Goal: Task Accomplishment & Management: Use online tool/utility

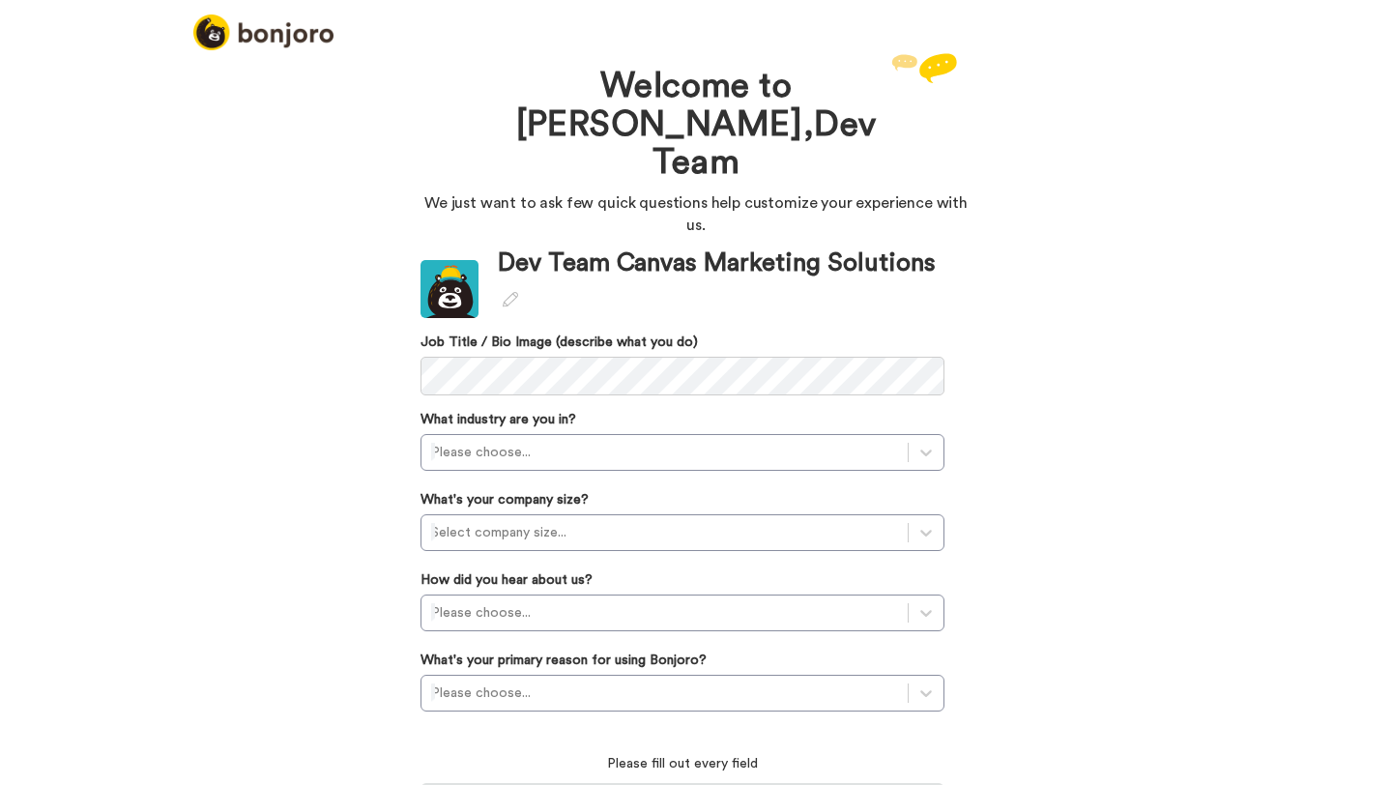
click at [317, 366] on div "Welcome to Bonjoro, Dev Team We just want to ask few quick questions help custo…" at bounding box center [696, 416] width 1392 height 737
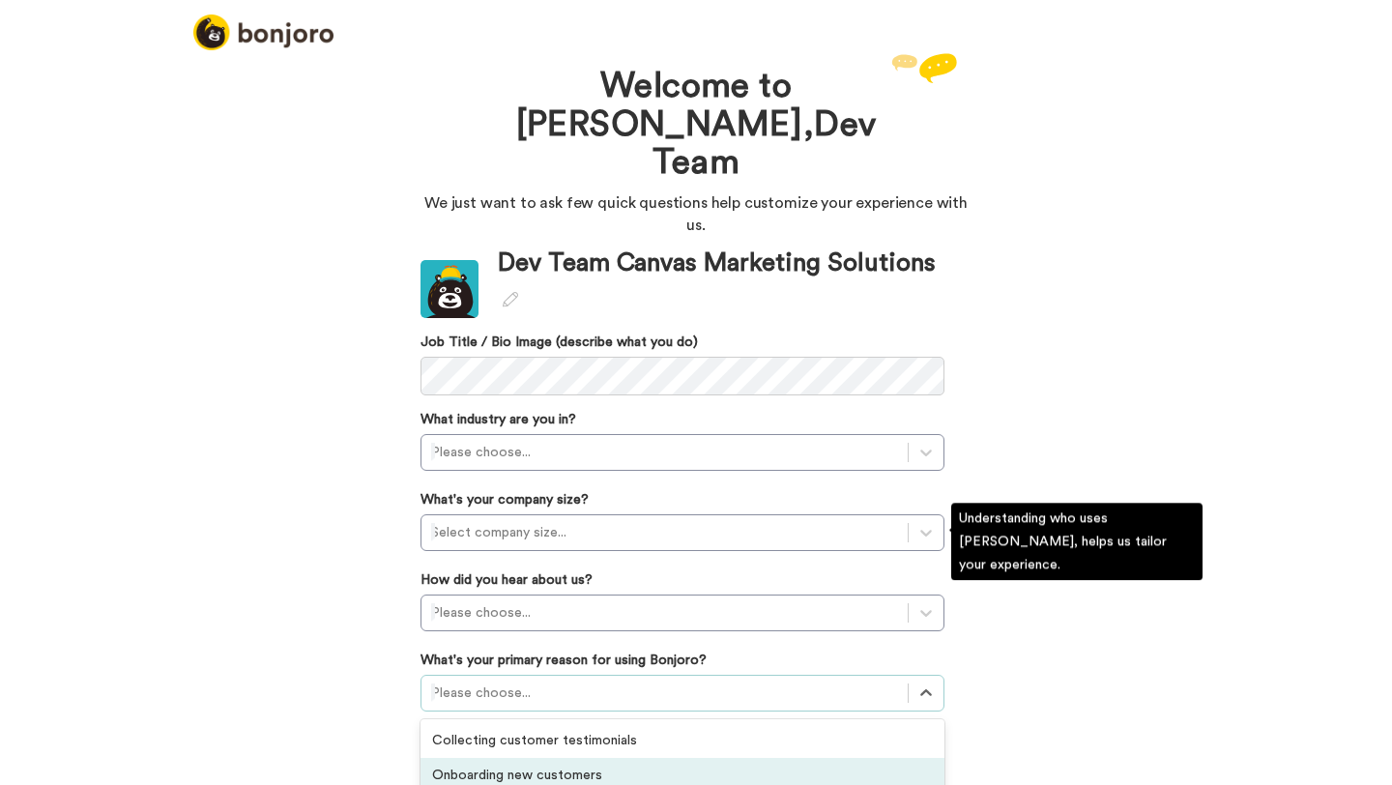
click at [516, 675] on div "option Onboarding new customers focused, 2 of 6. 6 results available. Use Up an…" at bounding box center [683, 693] width 524 height 37
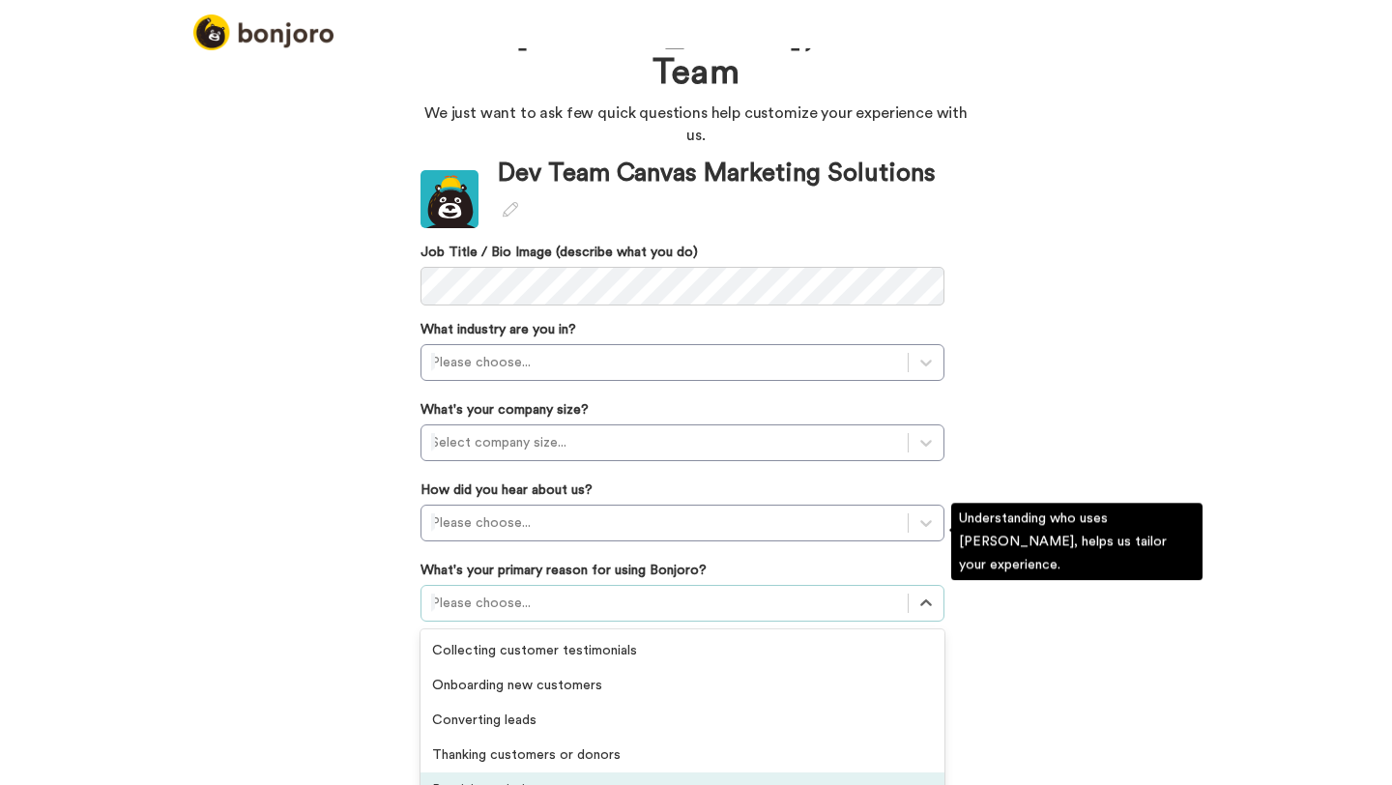
click at [486, 772] on div "Retaining existing customers" at bounding box center [683, 789] width 524 height 35
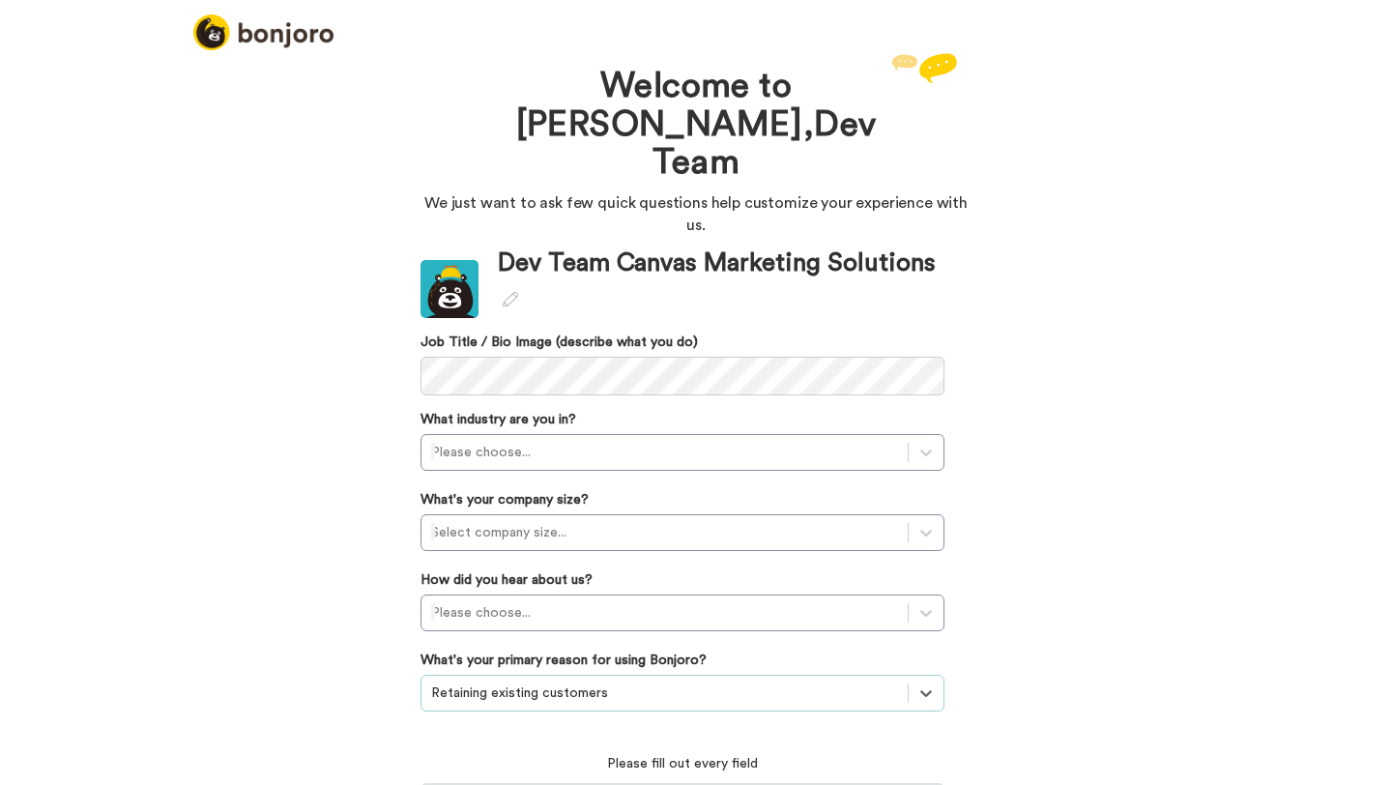
click at [337, 549] on div "Welcome to Bonjoro, Dev Team We just want to ask few quick questions help custo…" at bounding box center [696, 416] width 1392 height 737
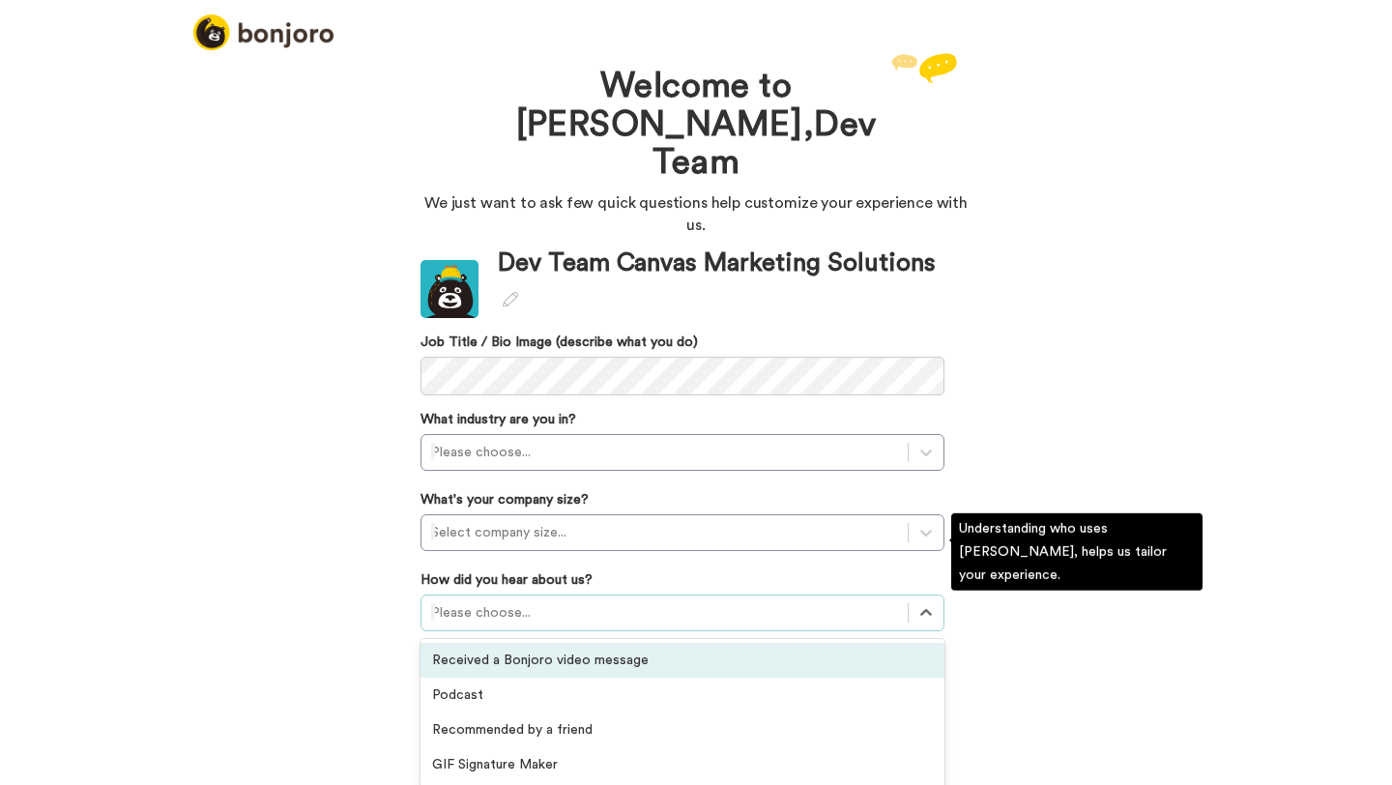
click at [542, 601] on div at bounding box center [664, 612] width 467 height 23
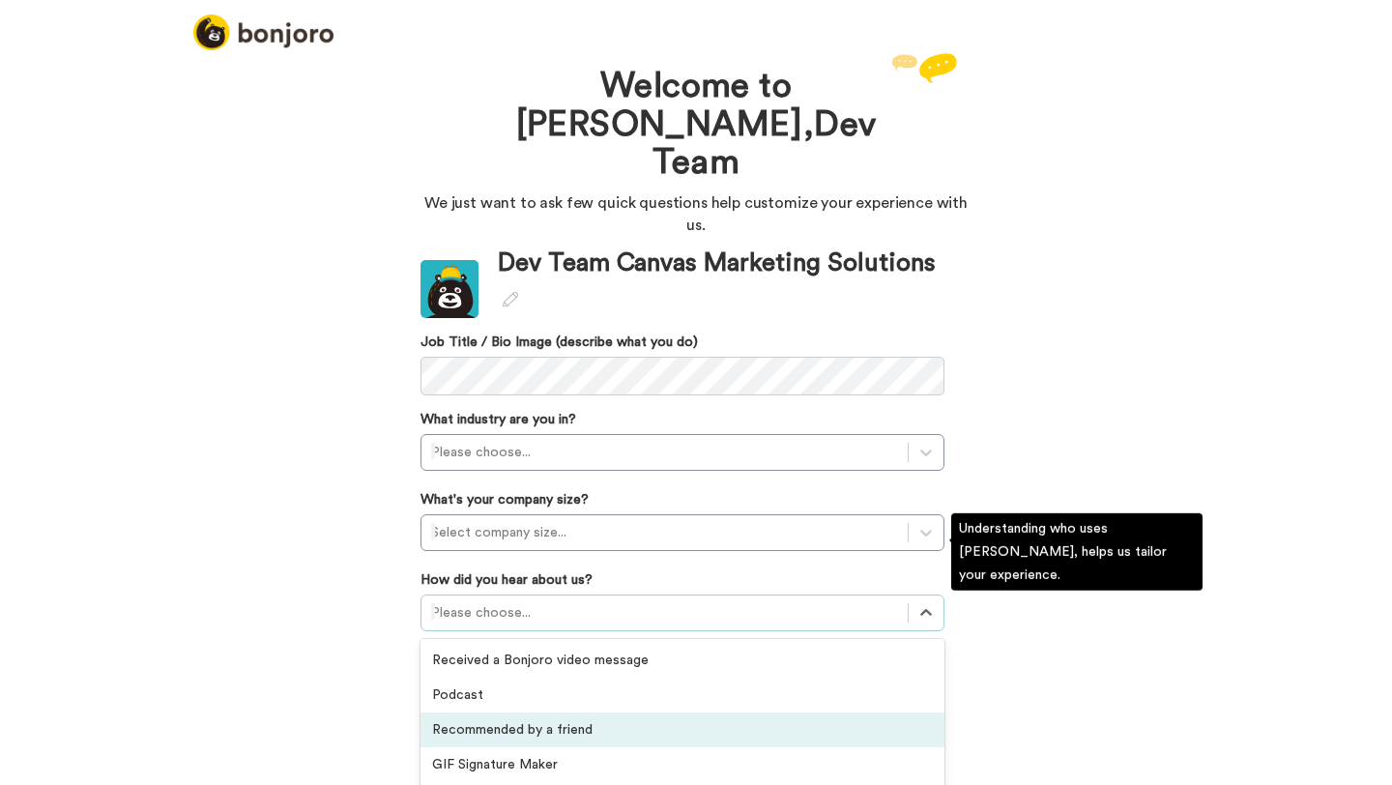
click at [508, 713] on div "Recommended by a friend" at bounding box center [683, 730] width 524 height 35
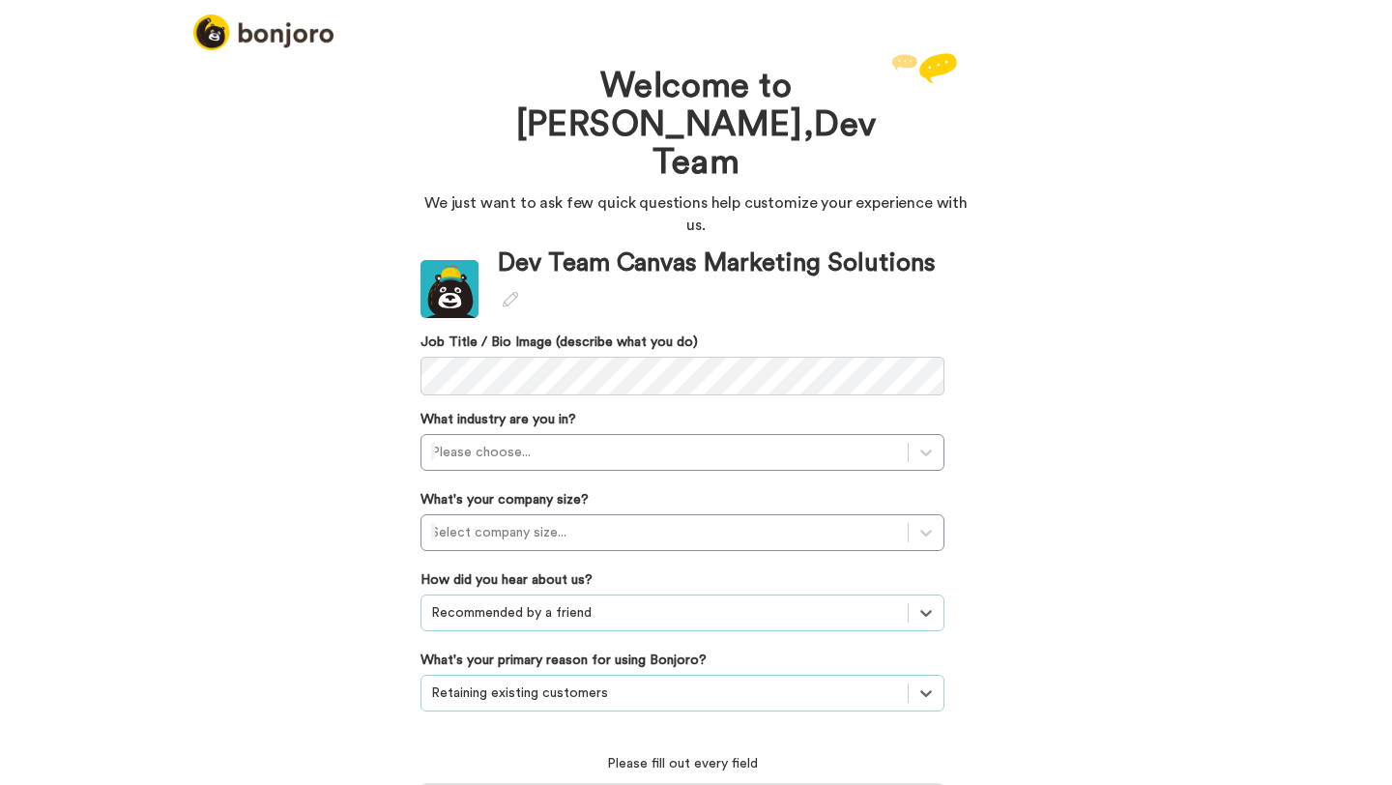
click at [393, 551] on div "Welcome to Bonjoro, Dev Team We just want to ask few quick questions help custo…" at bounding box center [696, 416] width 1392 height 737
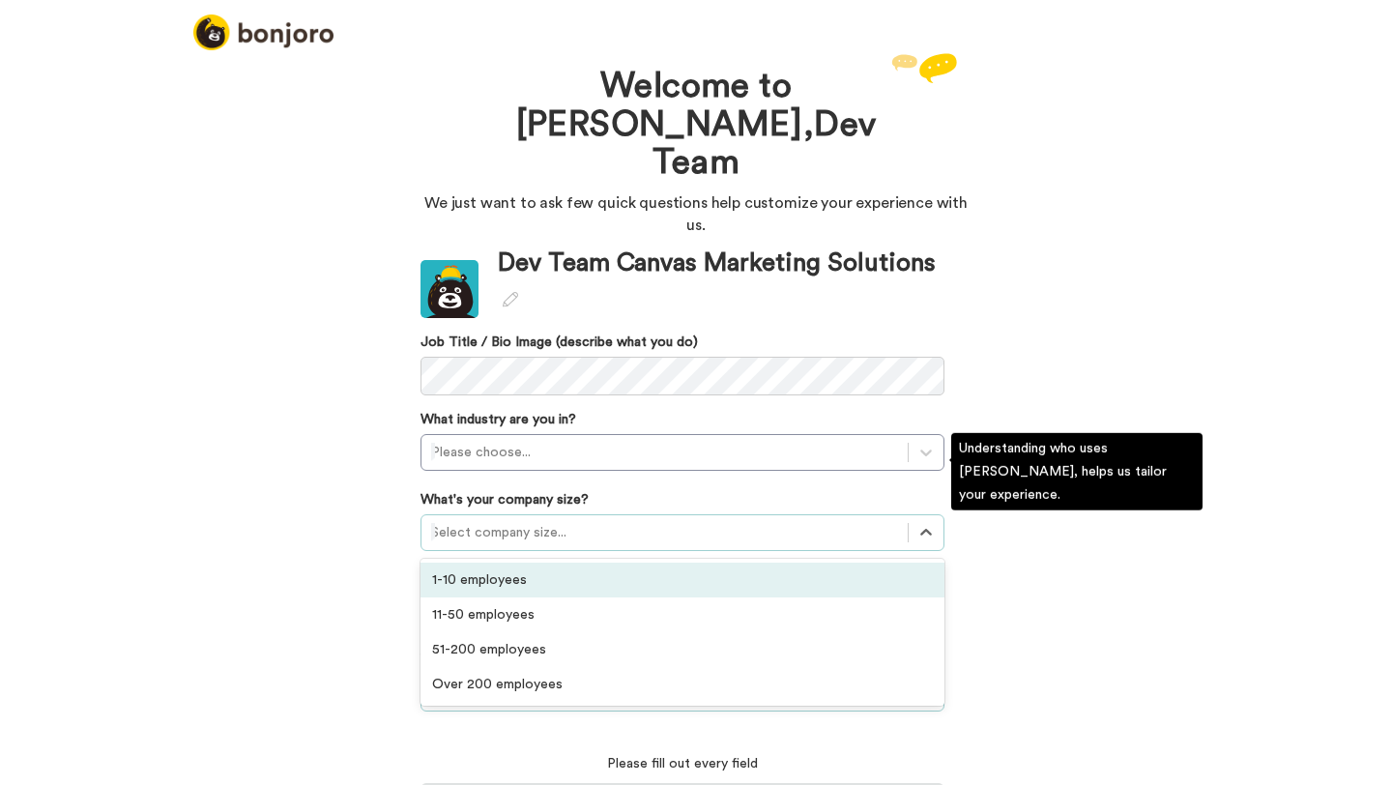
click at [544, 517] on div "Select company size..." at bounding box center [665, 532] width 486 height 31
click at [511, 563] on div "1-10 employees" at bounding box center [683, 580] width 524 height 35
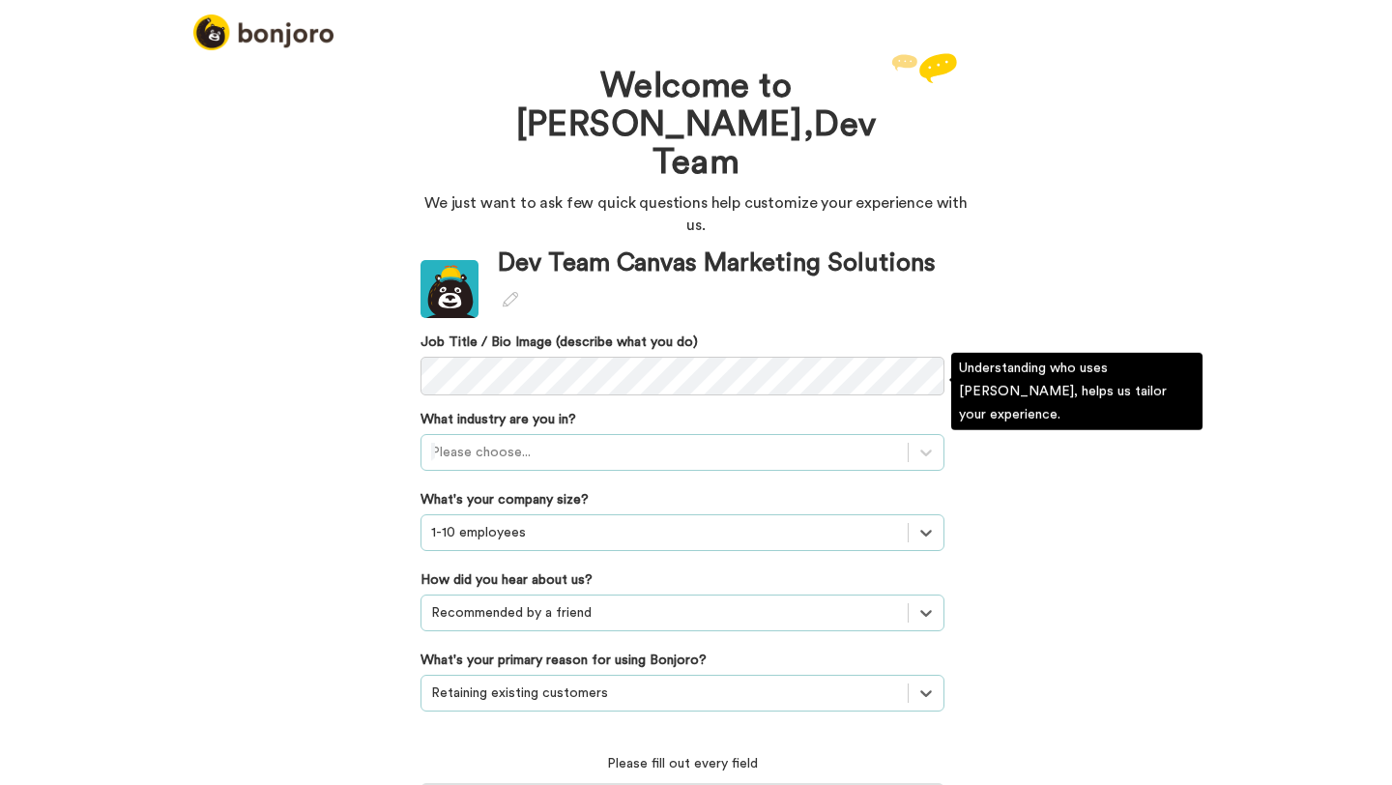
click at [497, 441] on div at bounding box center [664, 452] width 467 height 23
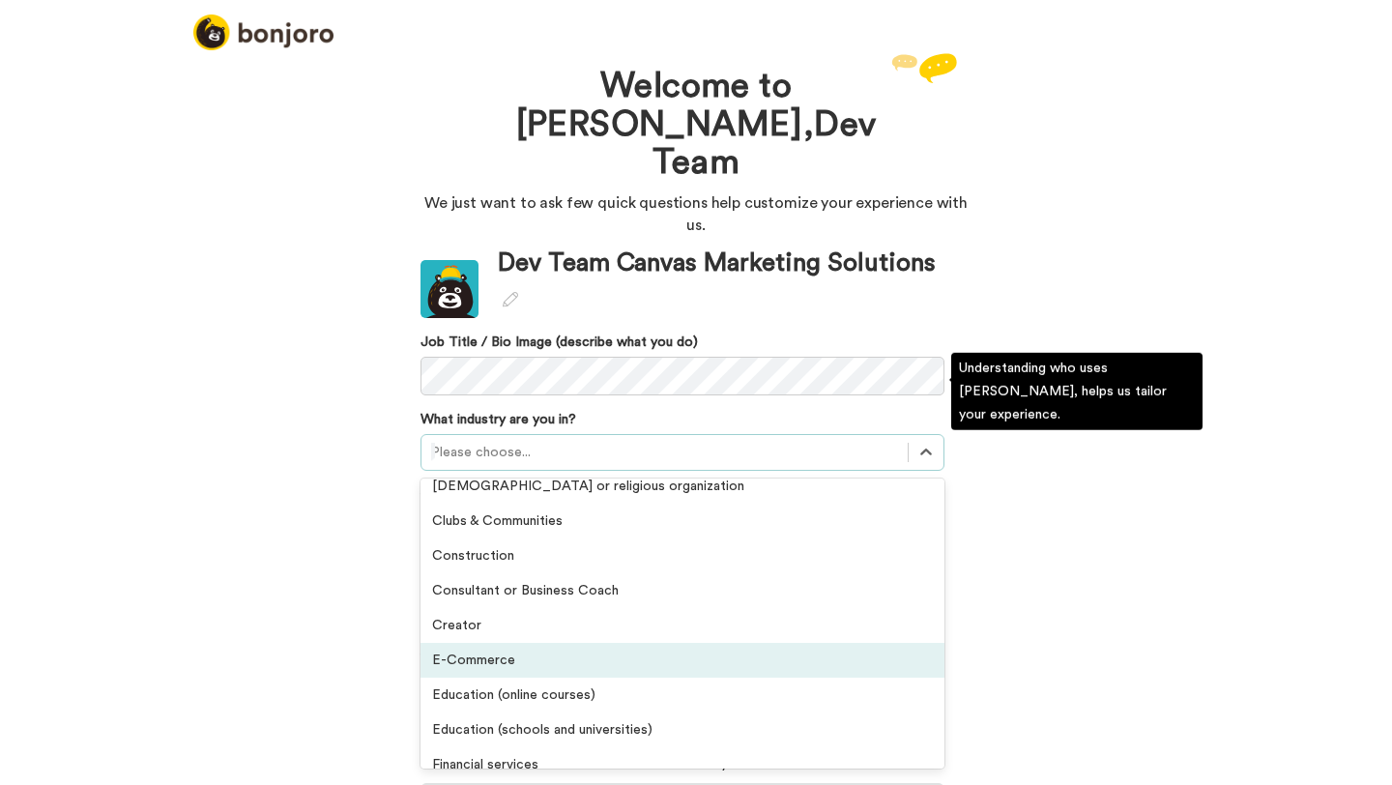
scroll to position [52, 0]
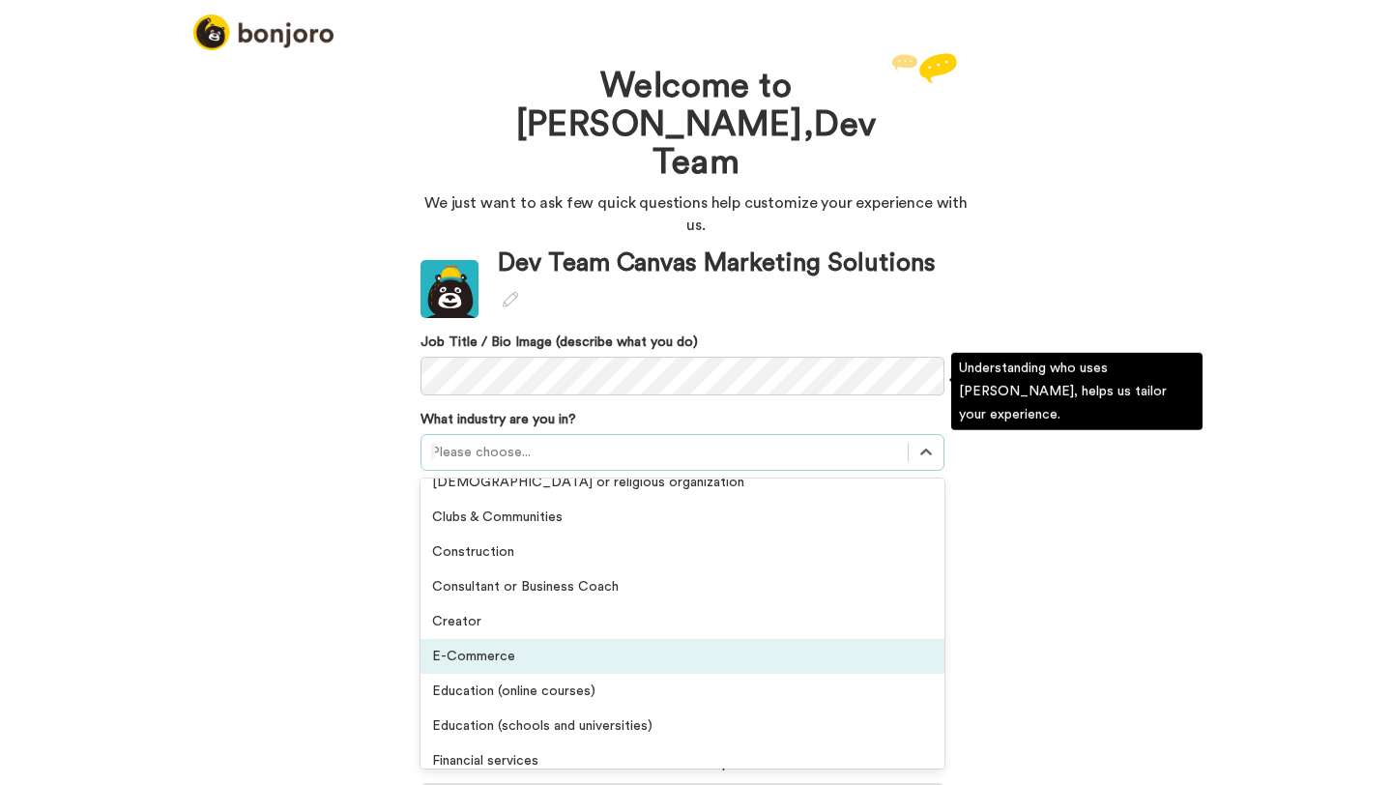
click at [503, 639] on div "E-Commerce" at bounding box center [683, 656] width 524 height 35
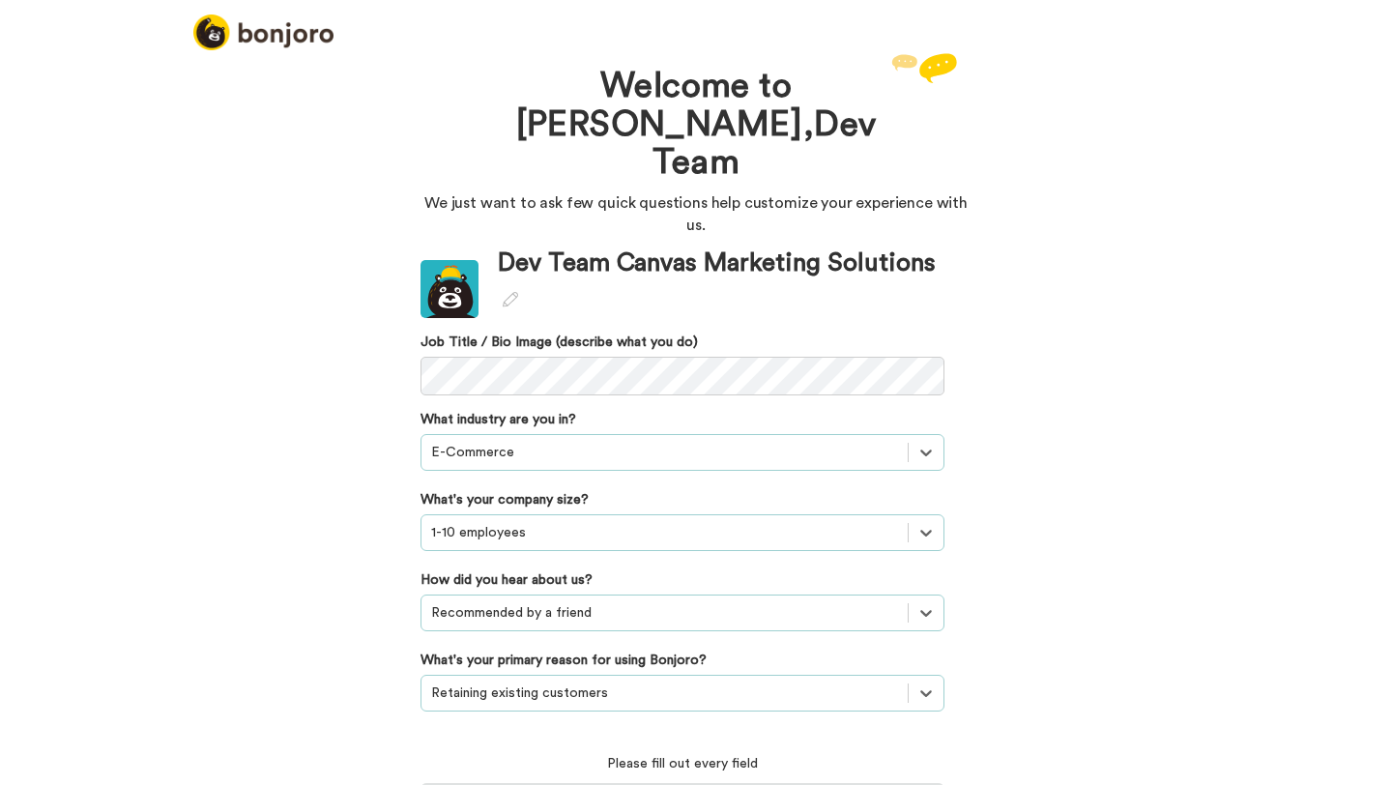
click at [227, 446] on div "Welcome to Bonjoro, Dev Team We just want to ask few quick questions help custo…" at bounding box center [696, 416] width 1392 height 737
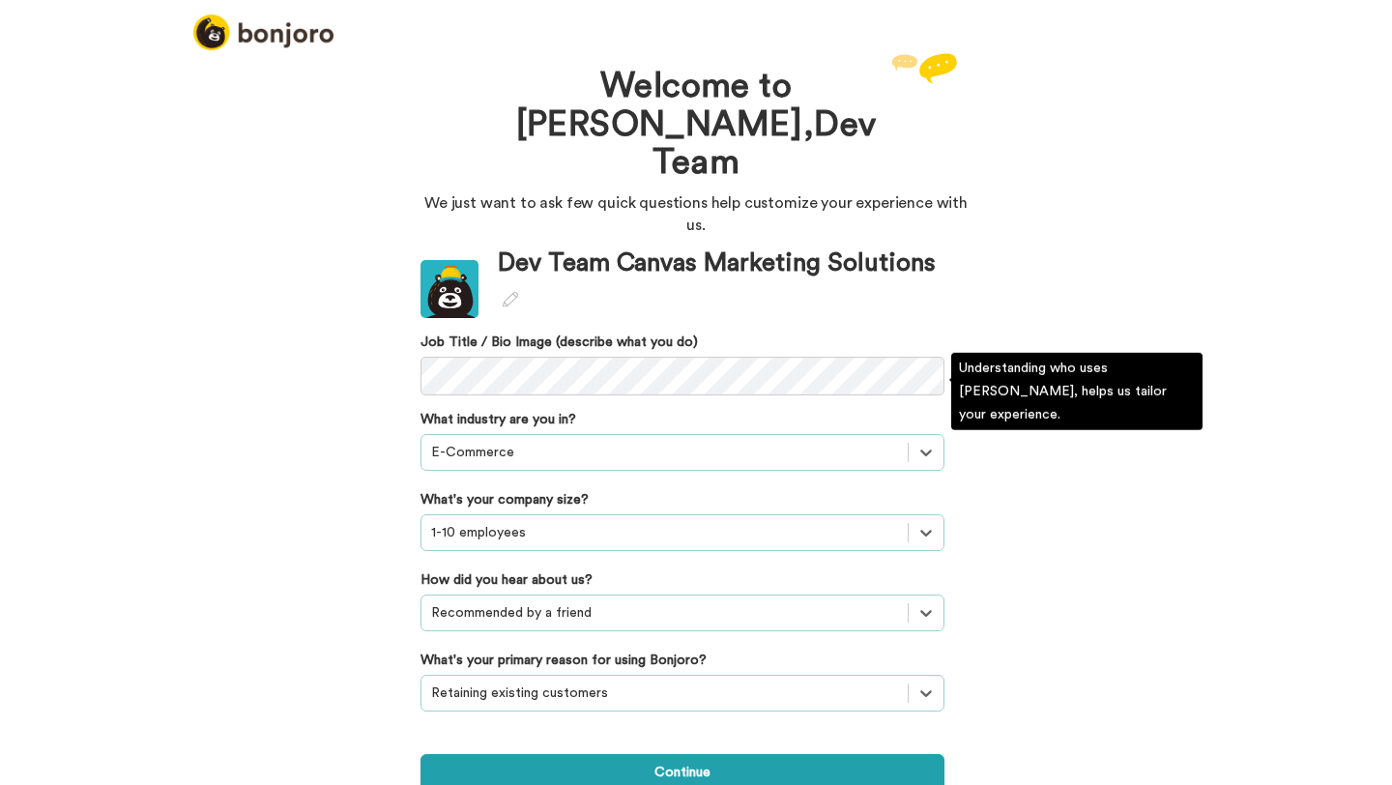
click at [249, 434] on div "Welcome to Bonjoro, Dev Team We just want to ask few quick questions help custo…" at bounding box center [696, 416] width 1392 height 737
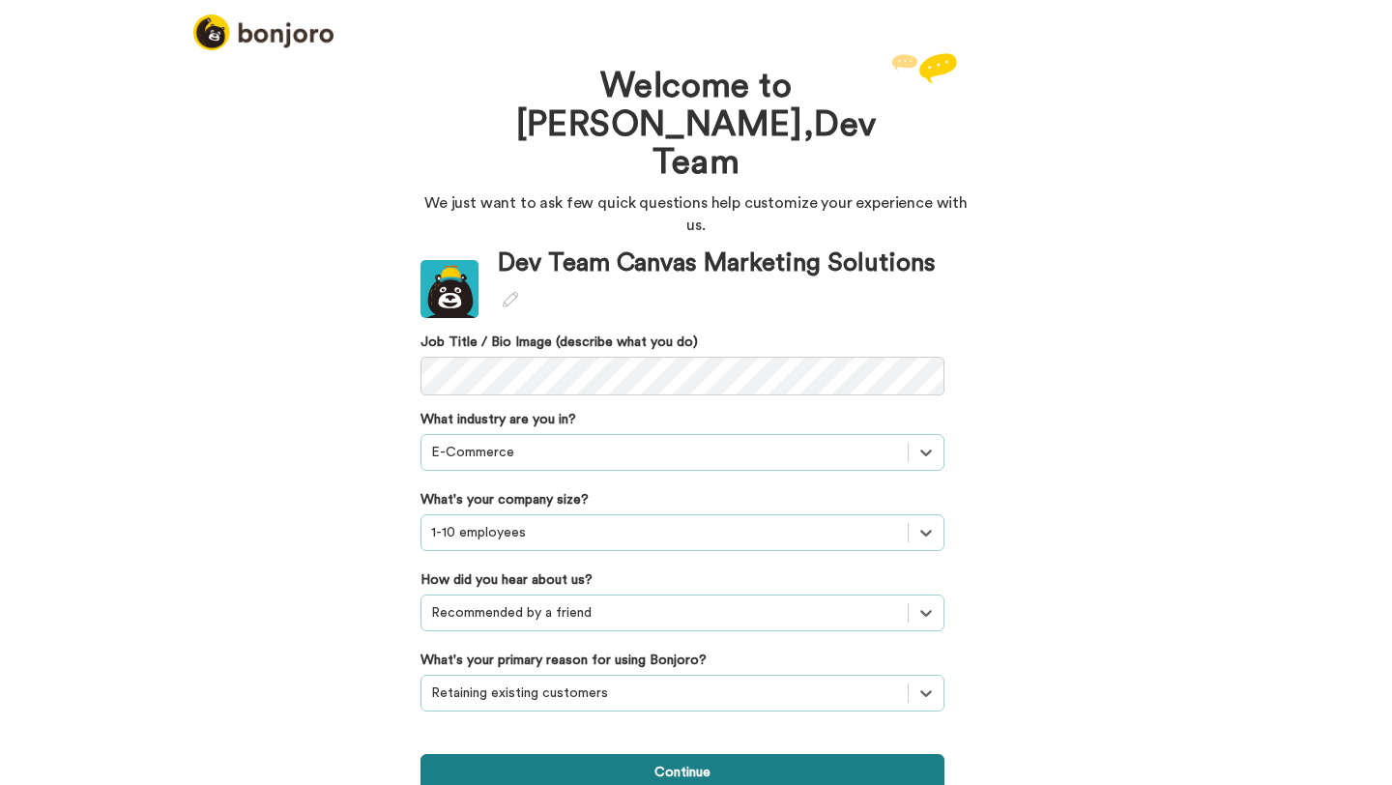
click at [606, 754] on button "Continue" at bounding box center [683, 772] width 524 height 37
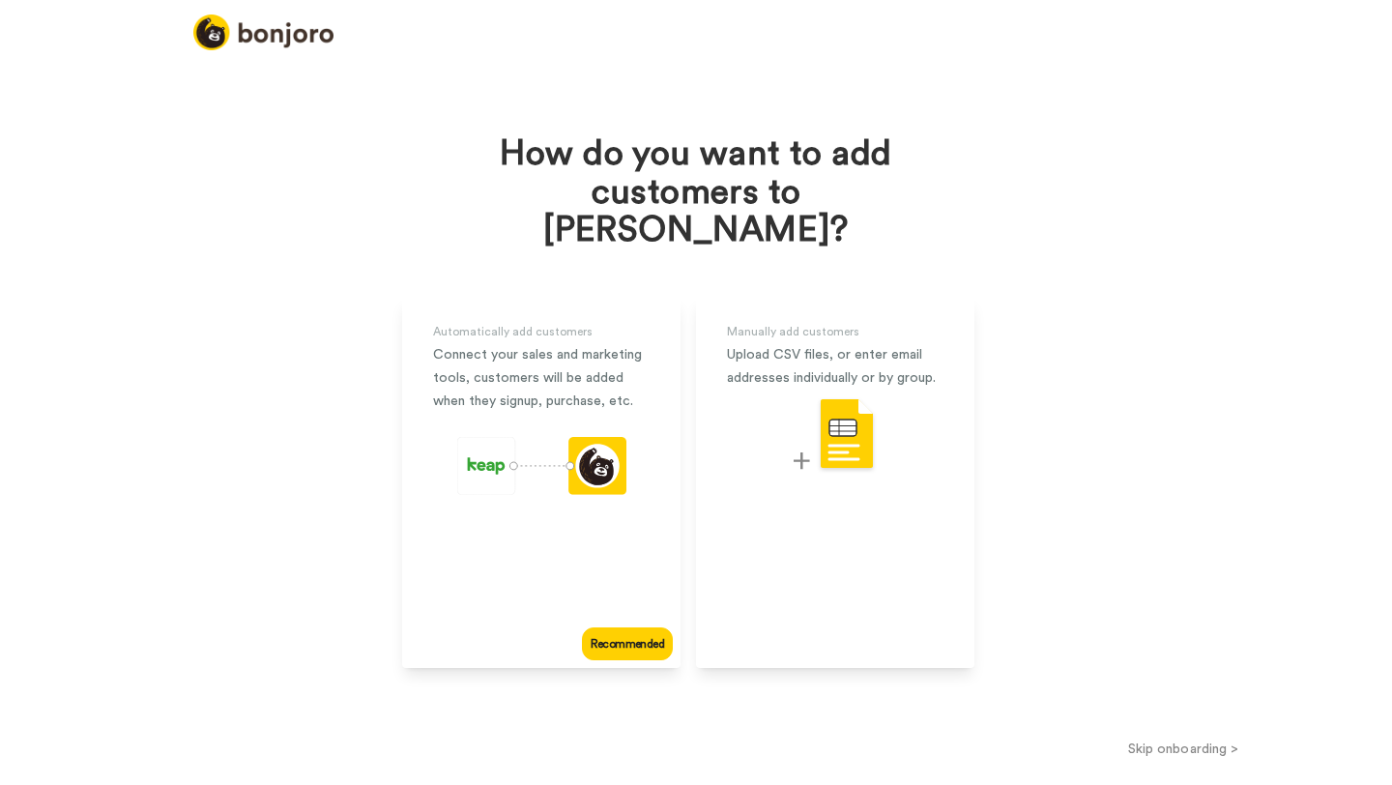
click at [1164, 739] on button "Skip onboarding >" at bounding box center [1184, 749] width 418 height 20
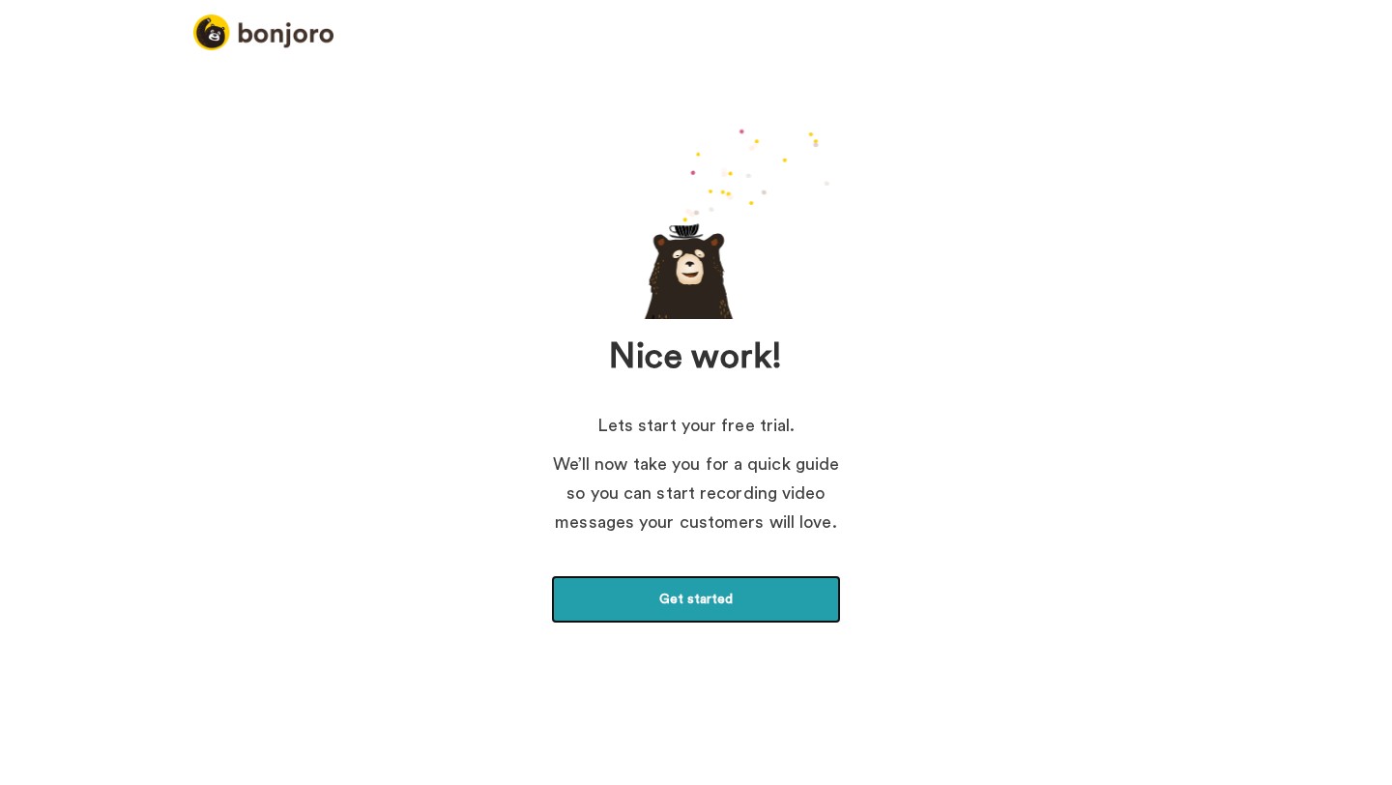
click at [708, 593] on link "Get started" at bounding box center [696, 599] width 290 height 48
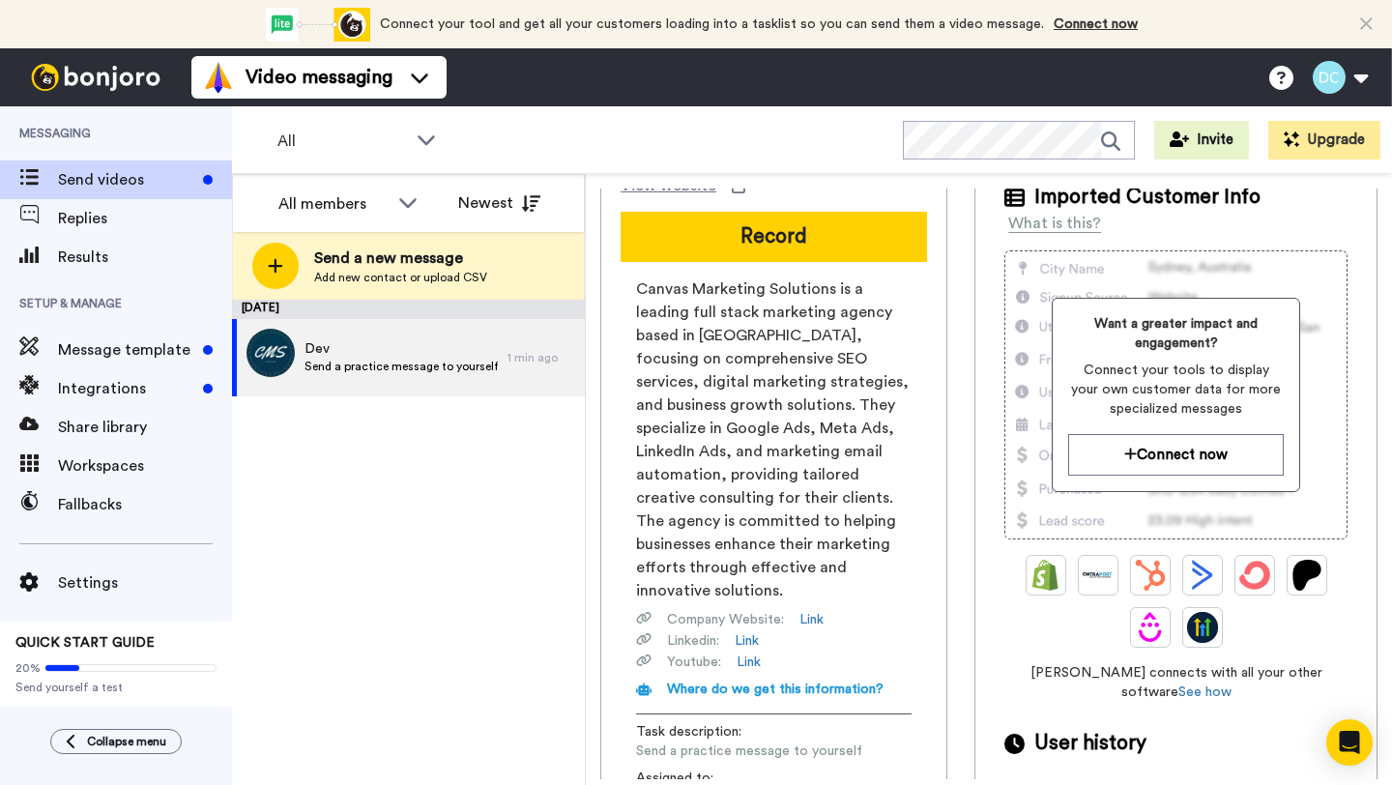
scroll to position [154, 0]
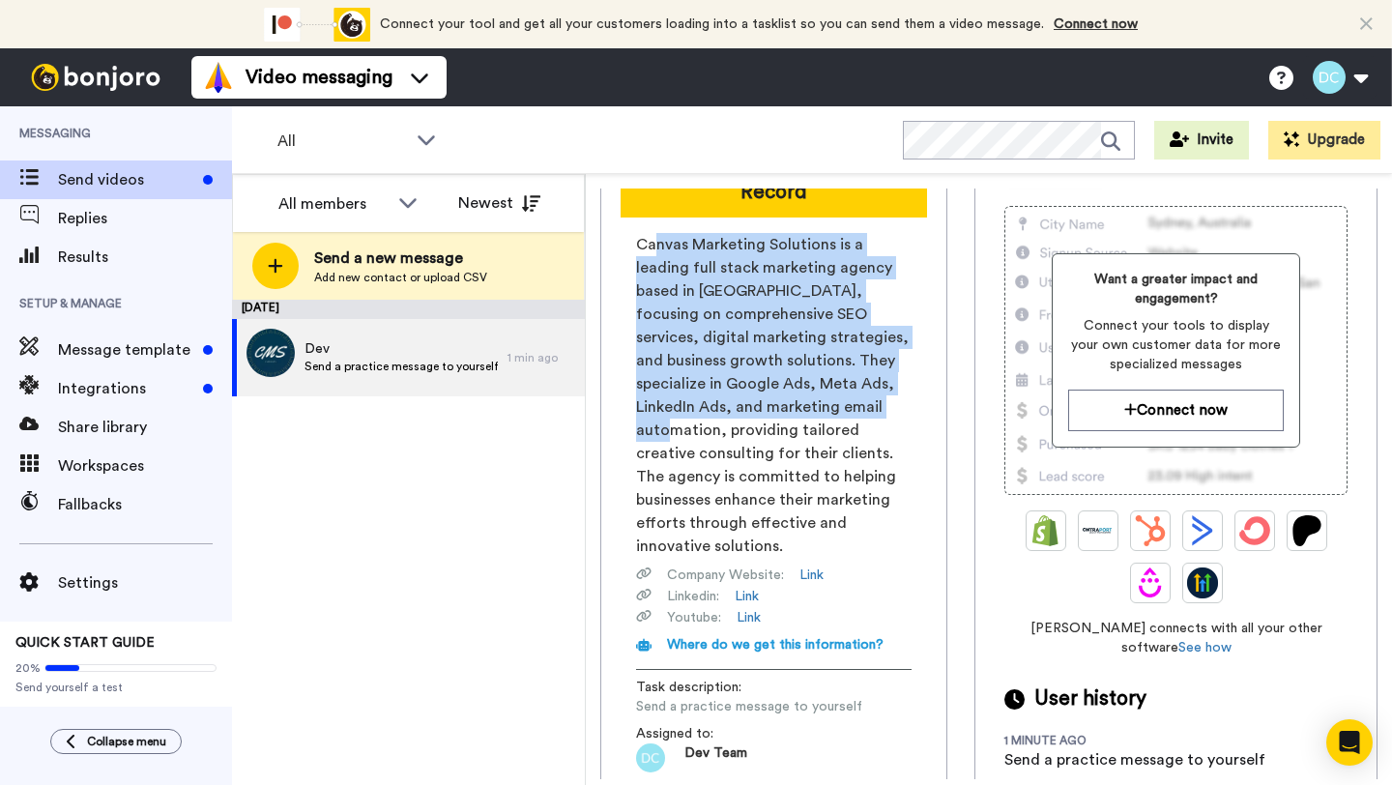
drag, startPoint x: 656, startPoint y: 240, endPoint x: 656, endPoint y: 422, distance: 182.7
click at [656, 422] on span "Canvas Marketing Solutions is a leading full stack marketing agency based in Du…" at bounding box center [774, 395] width 276 height 325
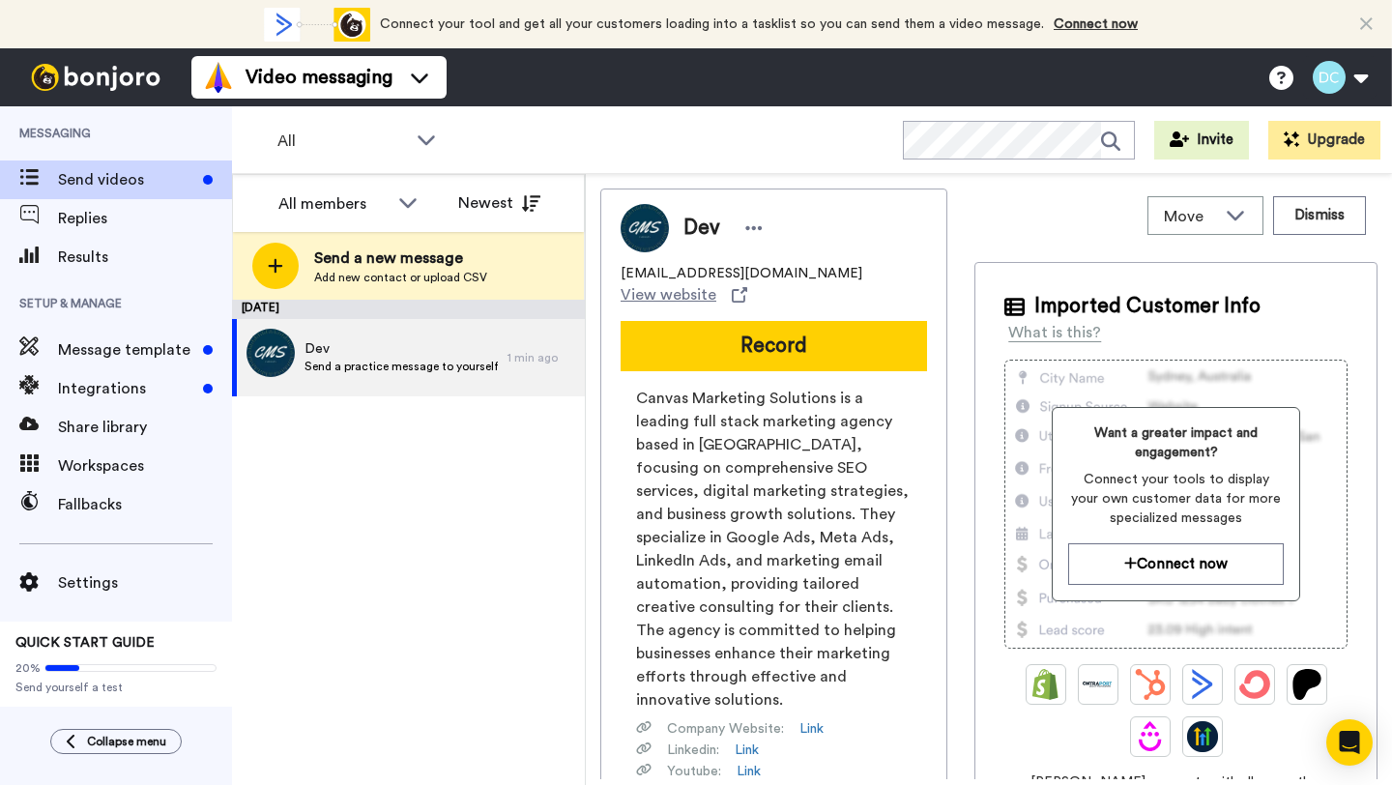
scroll to position [15, 0]
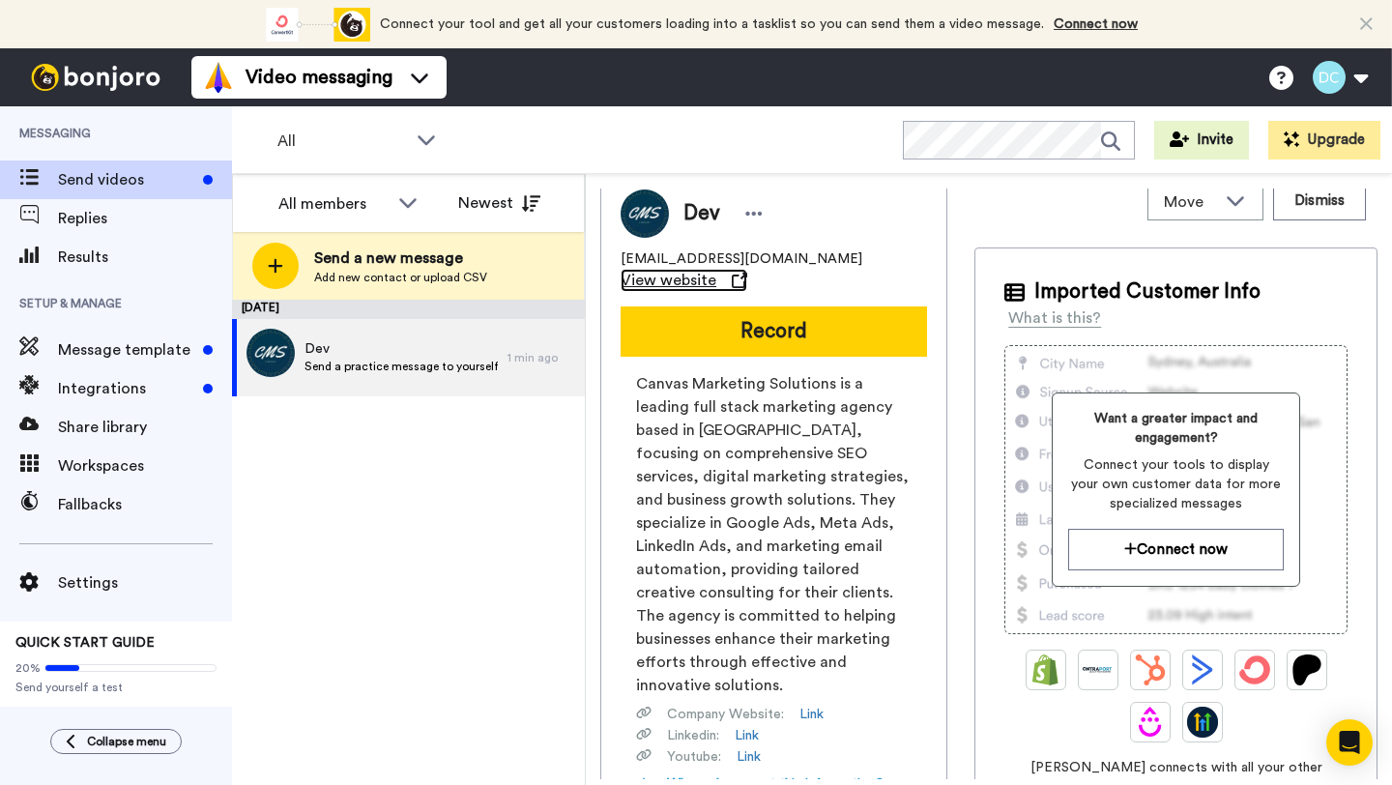
click at [671, 282] on span "View website" at bounding box center [669, 280] width 96 height 23
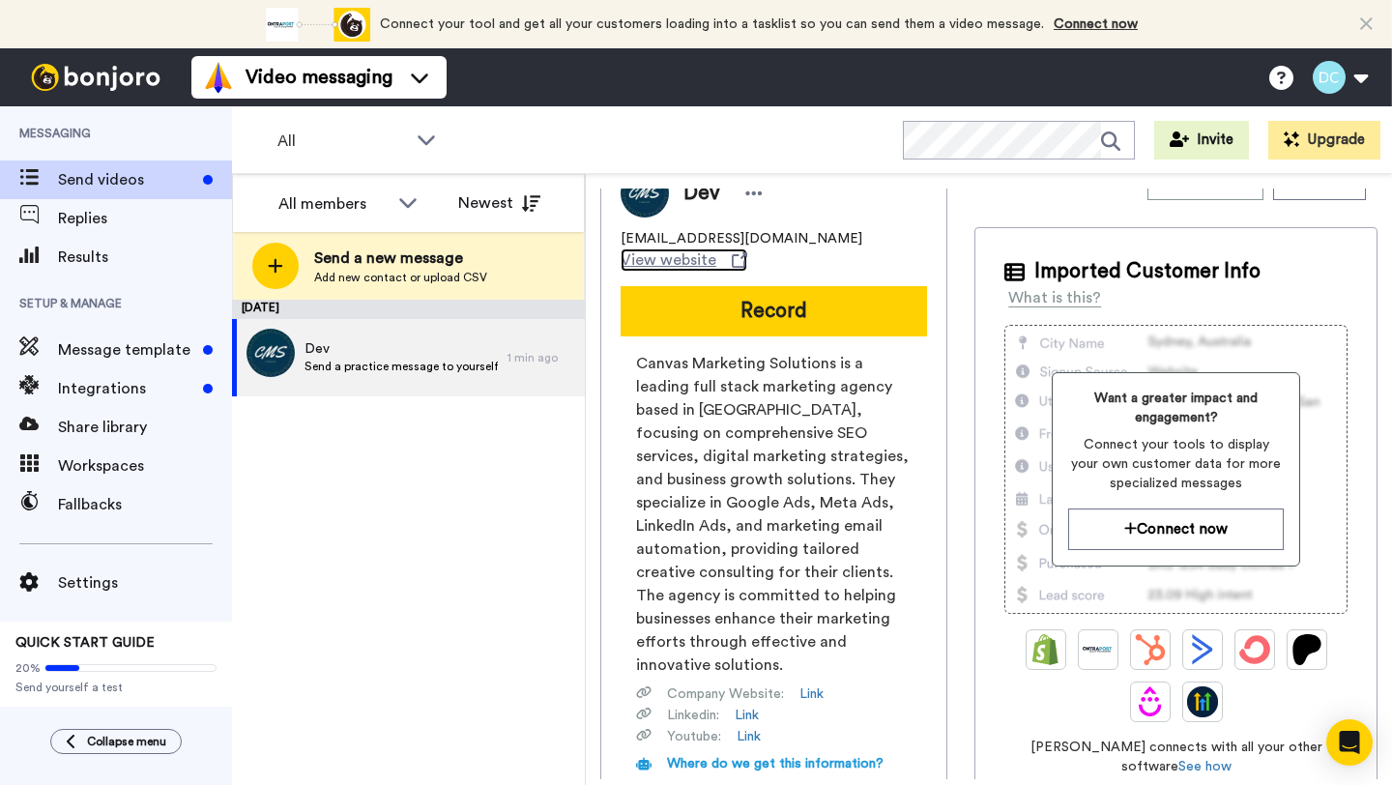
scroll to position [0, 0]
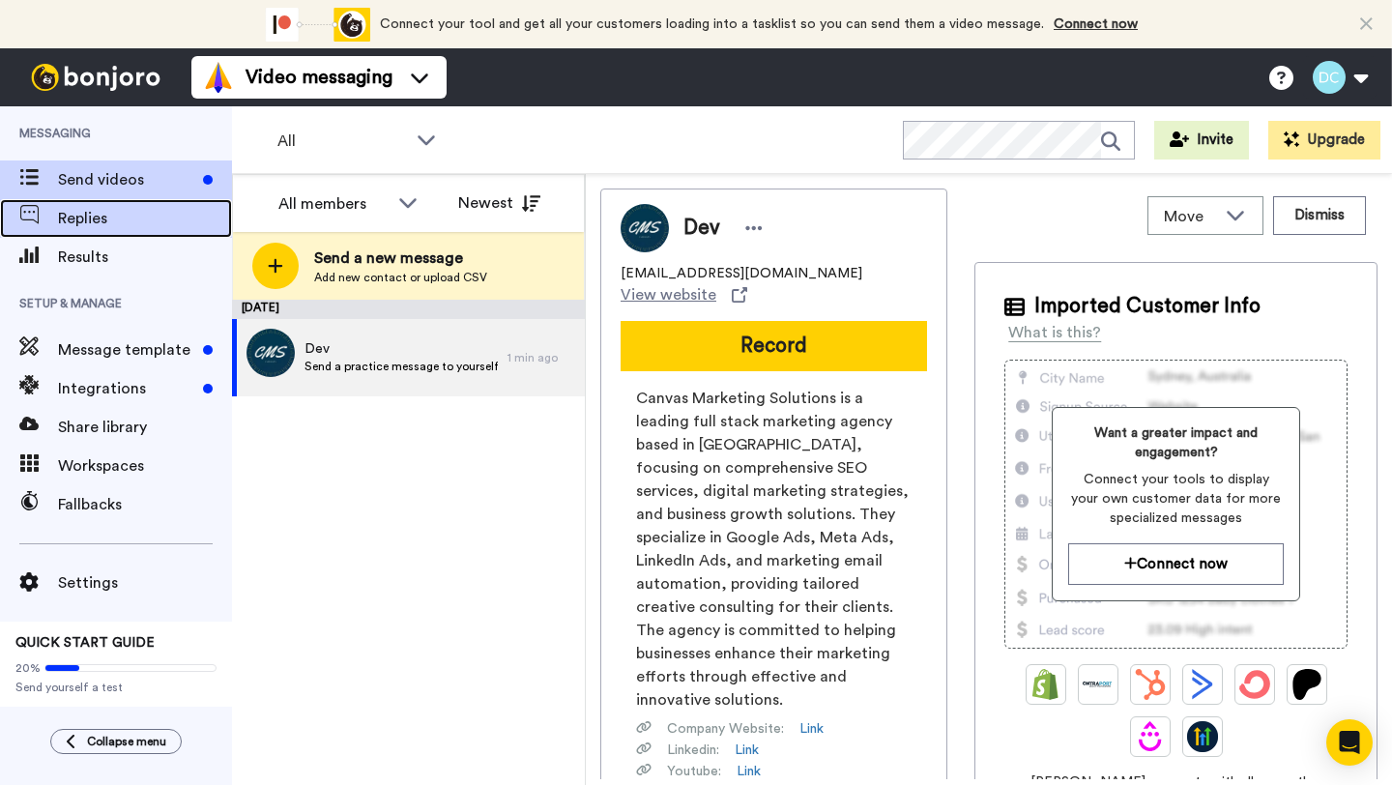
click at [70, 210] on span "Replies" at bounding box center [145, 218] width 174 height 23
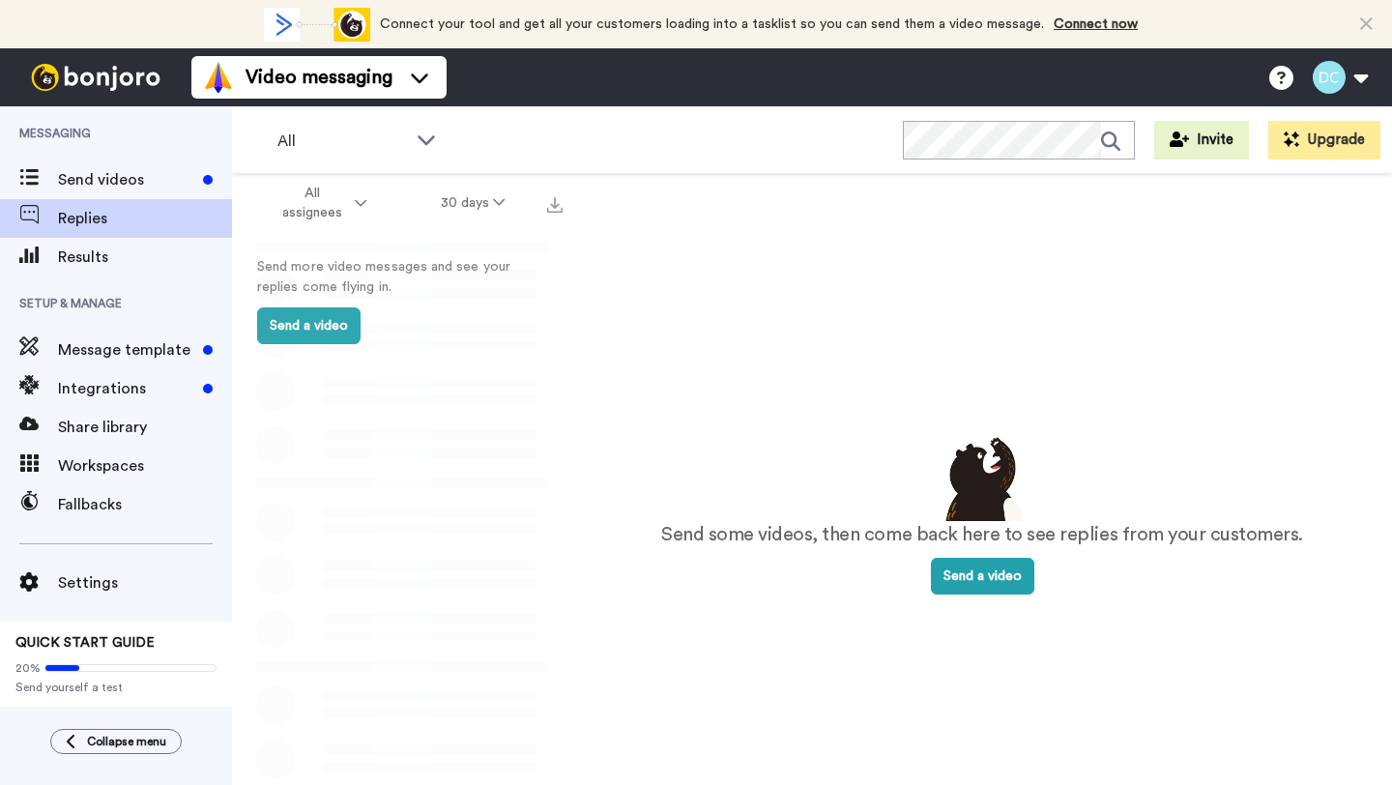
click at [128, 166] on div "Send videos" at bounding box center [116, 179] width 232 height 39
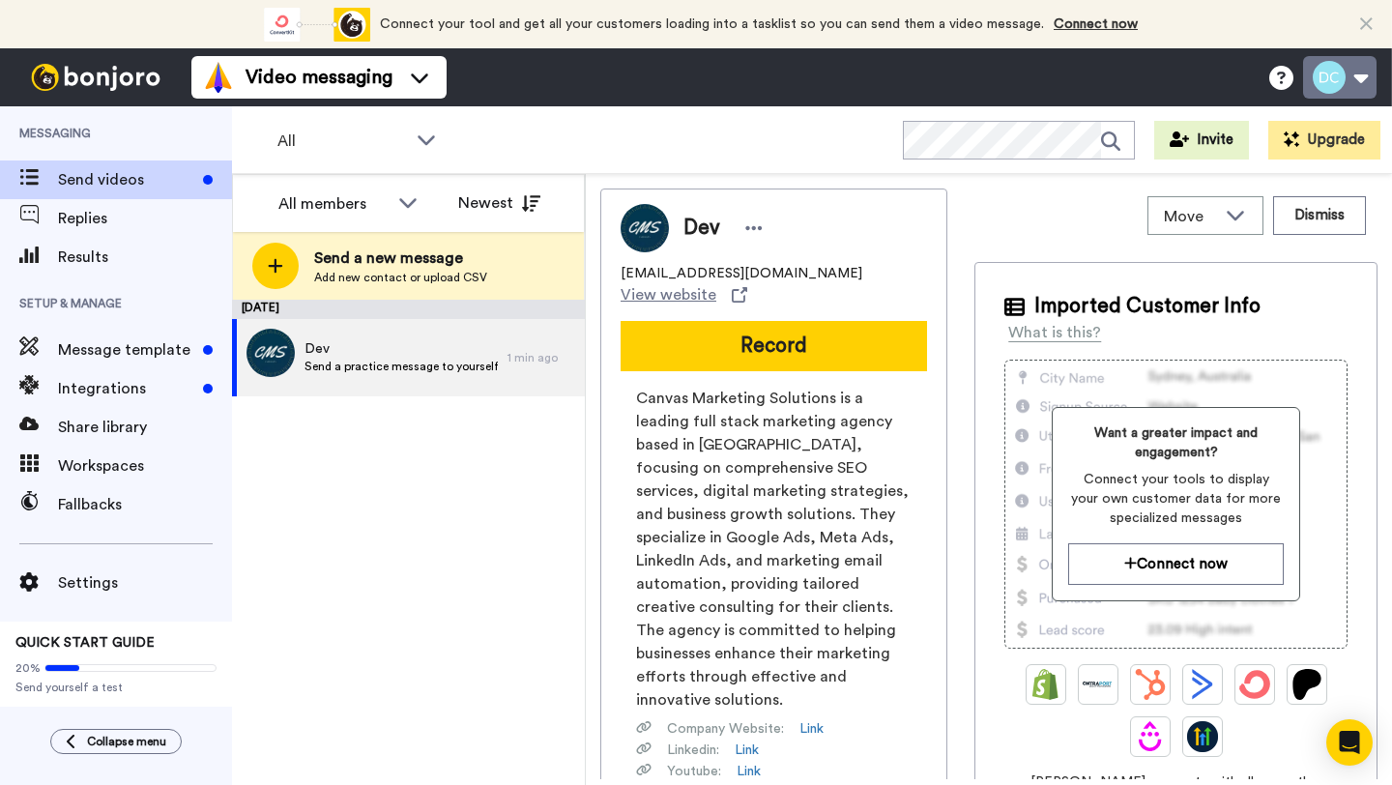
click at [1332, 75] on button at bounding box center [1339, 77] width 73 height 43
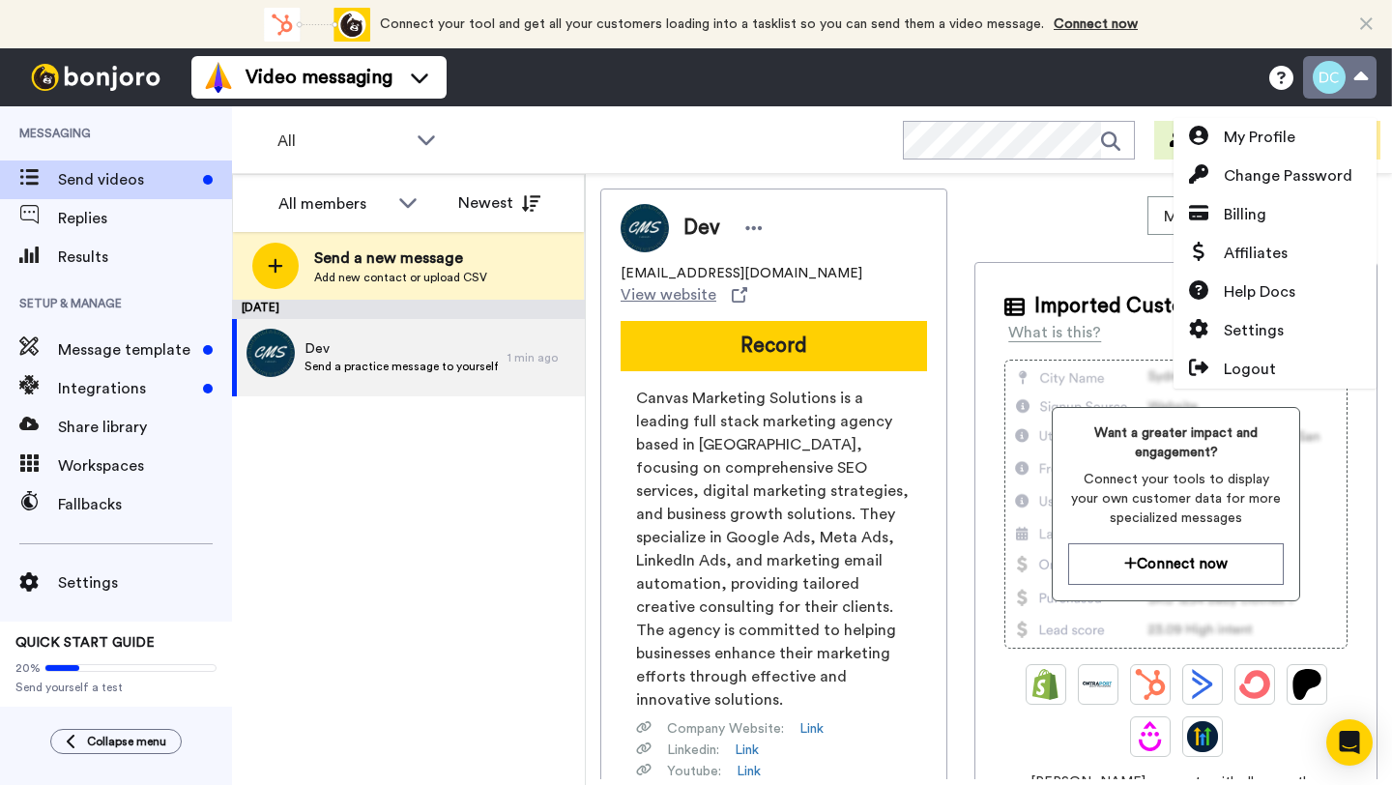
click at [1332, 75] on button at bounding box center [1339, 77] width 73 height 43
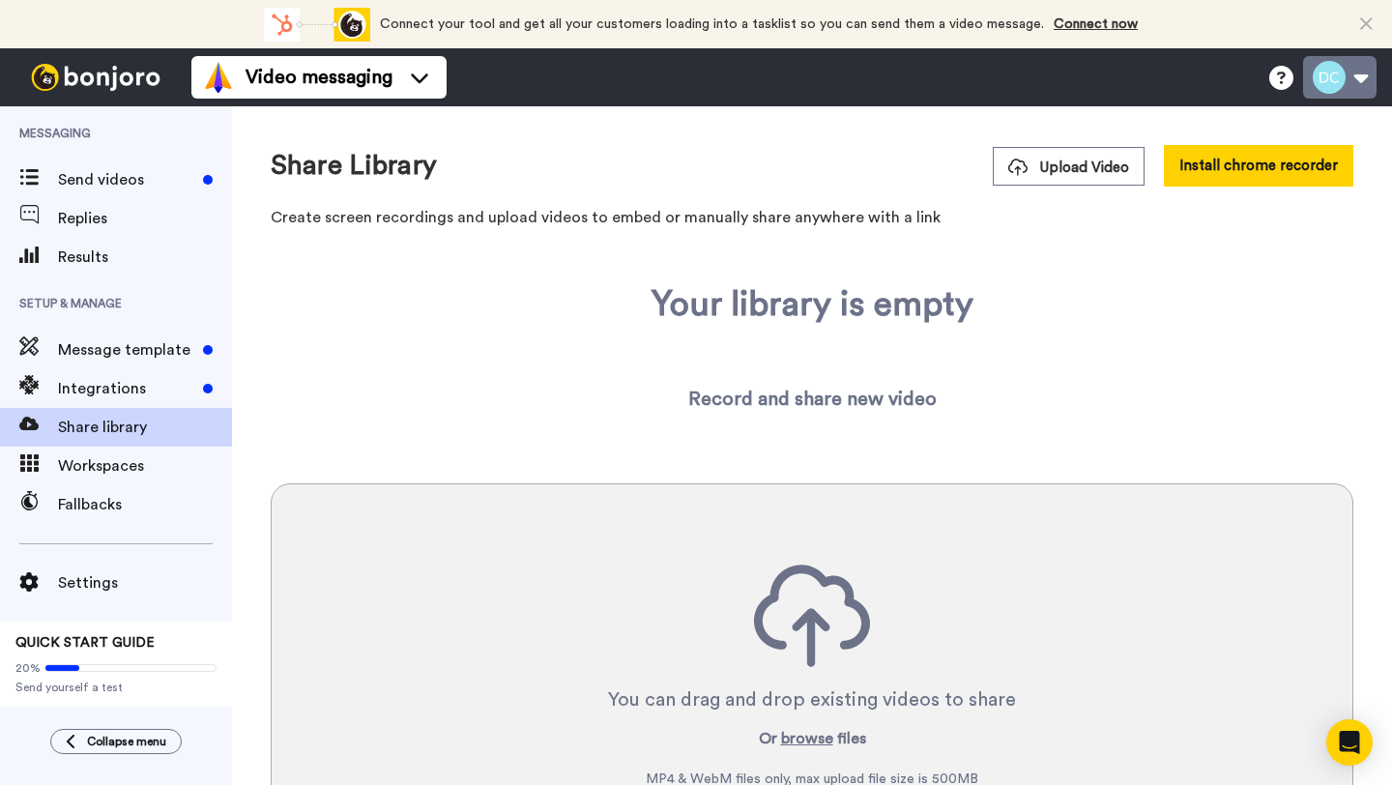
click at [1342, 65] on button at bounding box center [1339, 77] width 73 height 43
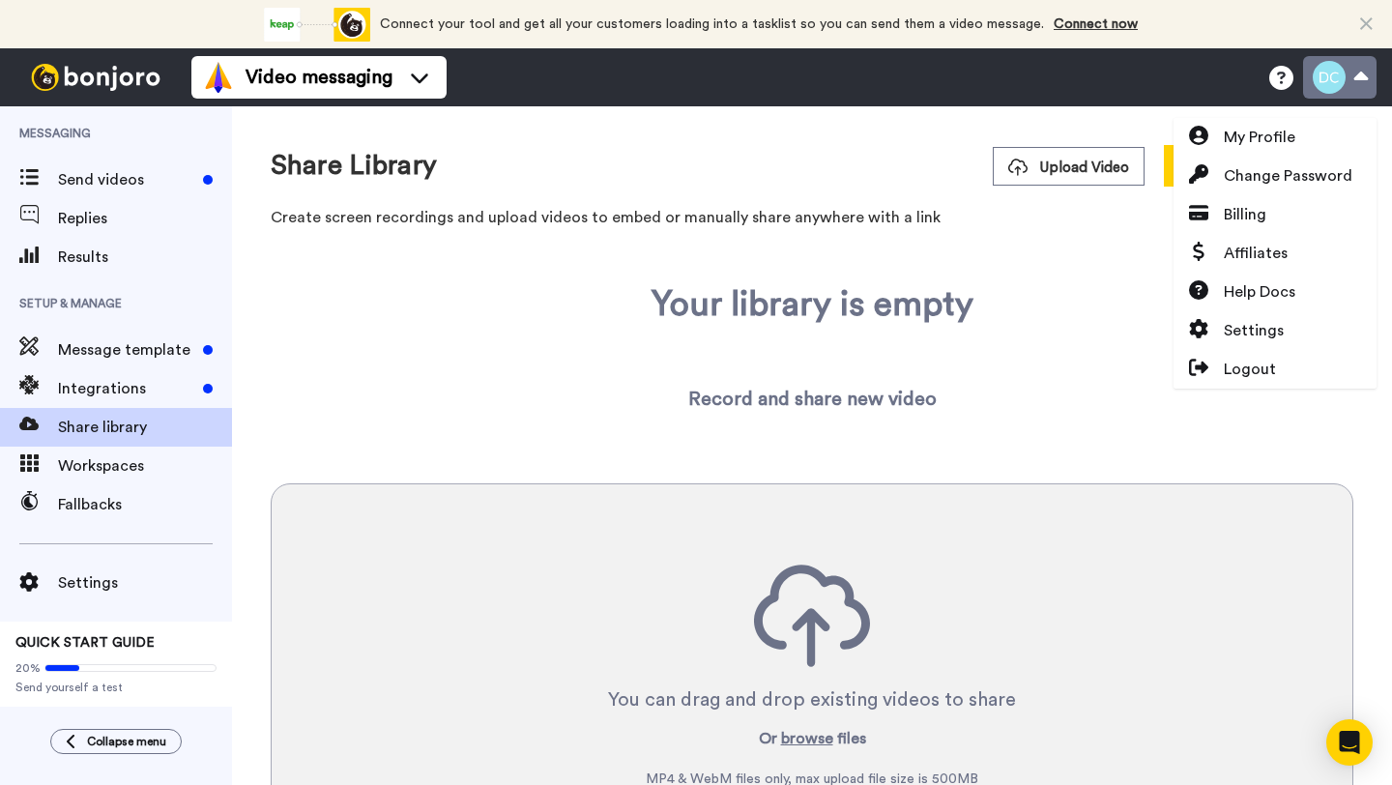
click at [1342, 65] on button at bounding box center [1339, 77] width 73 height 43
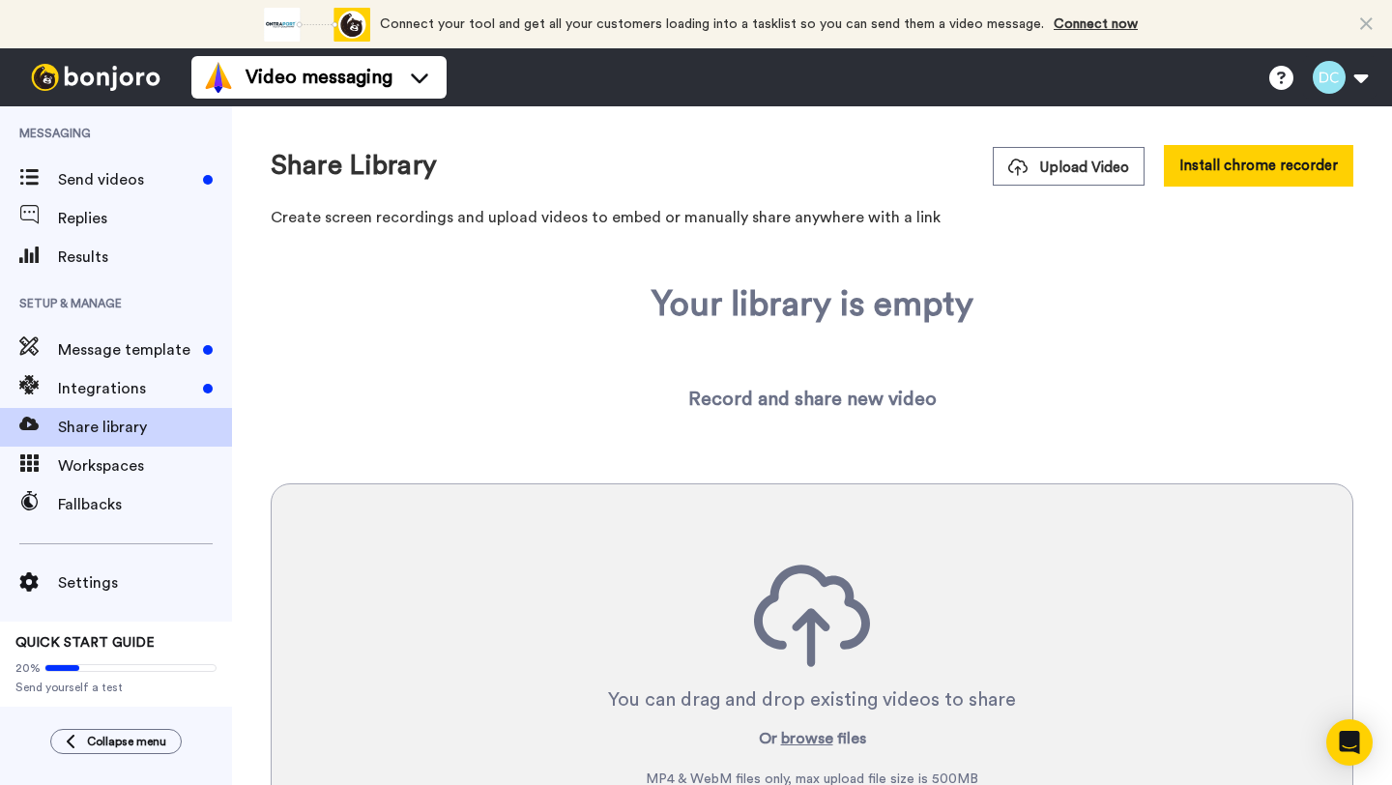
click at [608, 444] on div "Your library is empty Record and share new video You can drag and drop existing…" at bounding box center [812, 604] width 1083 height 639
click at [1369, 29] on icon at bounding box center [1366, 24] width 13 height 19
